Goal: Navigation & Orientation: Find specific page/section

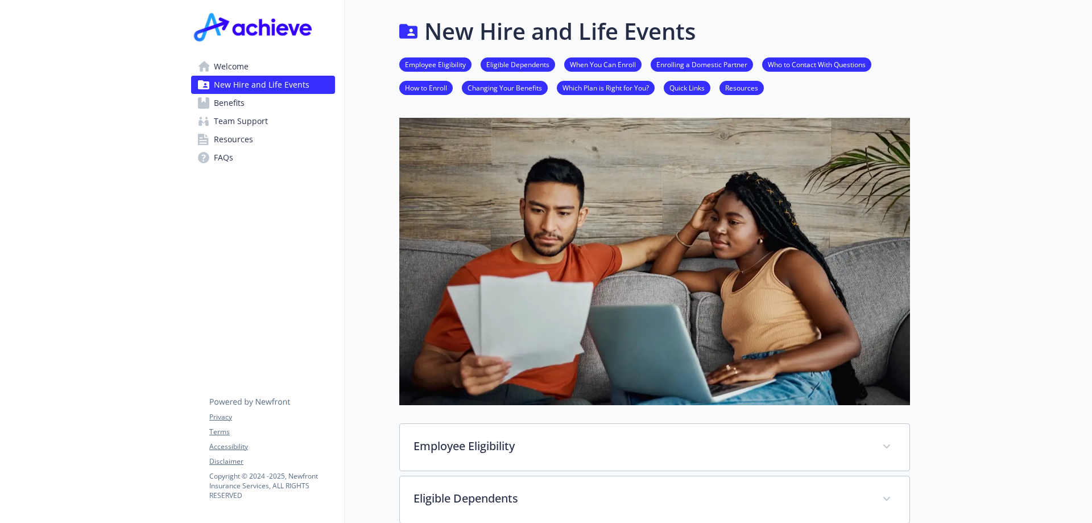
scroll to position [662, 0]
